Goal: Book appointment/travel/reservation

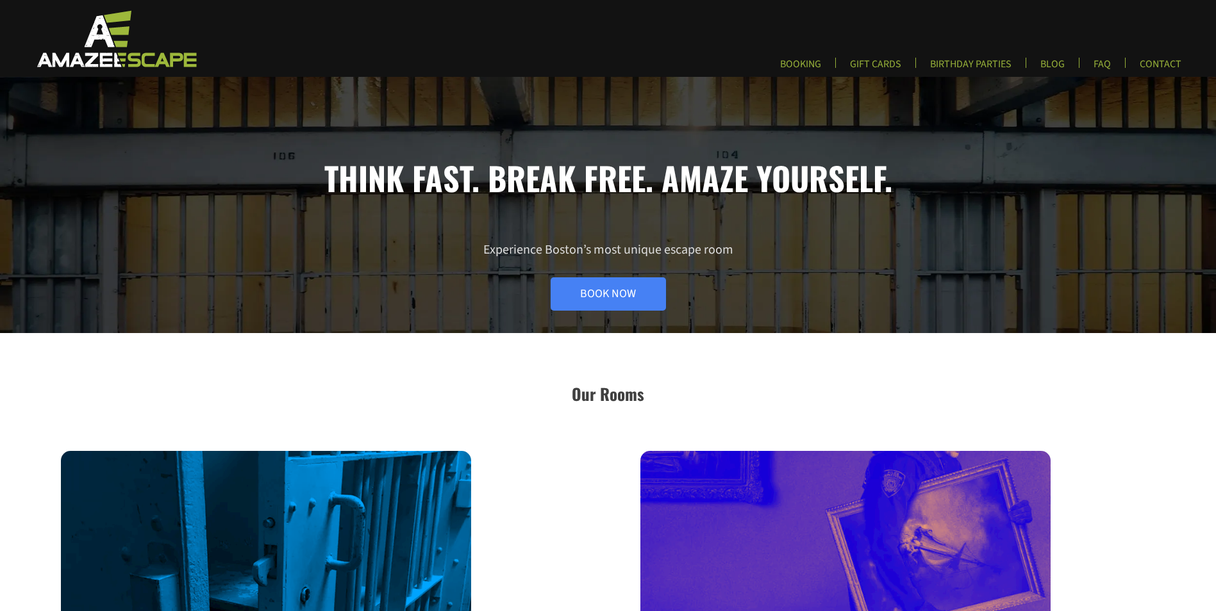
scroll to position [320, 0]
click at [620, 292] on link "Book Now" at bounding box center [607, 293] width 115 height 33
